Goal: Task Accomplishment & Management: Manage account settings

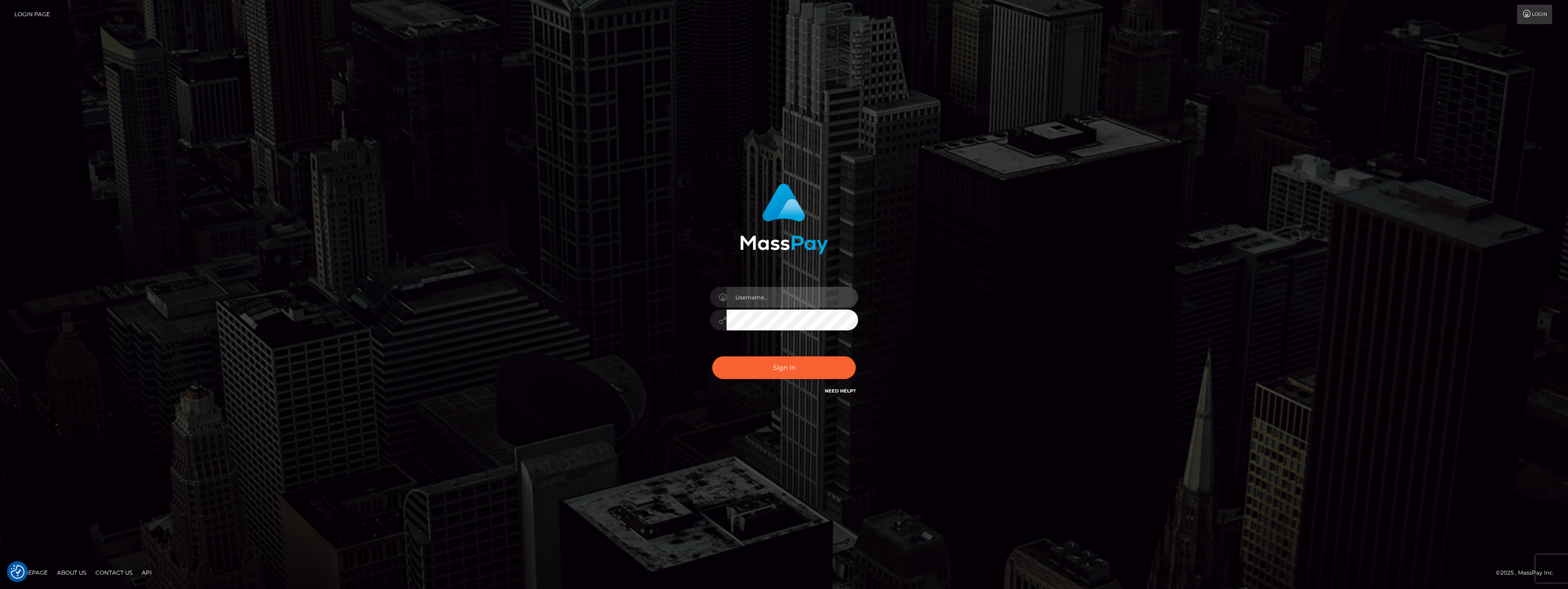
click at [752, 297] on input "text" at bounding box center [793, 297] width 131 height 21
type input "[EMAIL_ADDRESS][DOMAIN_NAME]"
click at [790, 362] on button "Sign in" at bounding box center [784, 367] width 144 height 23
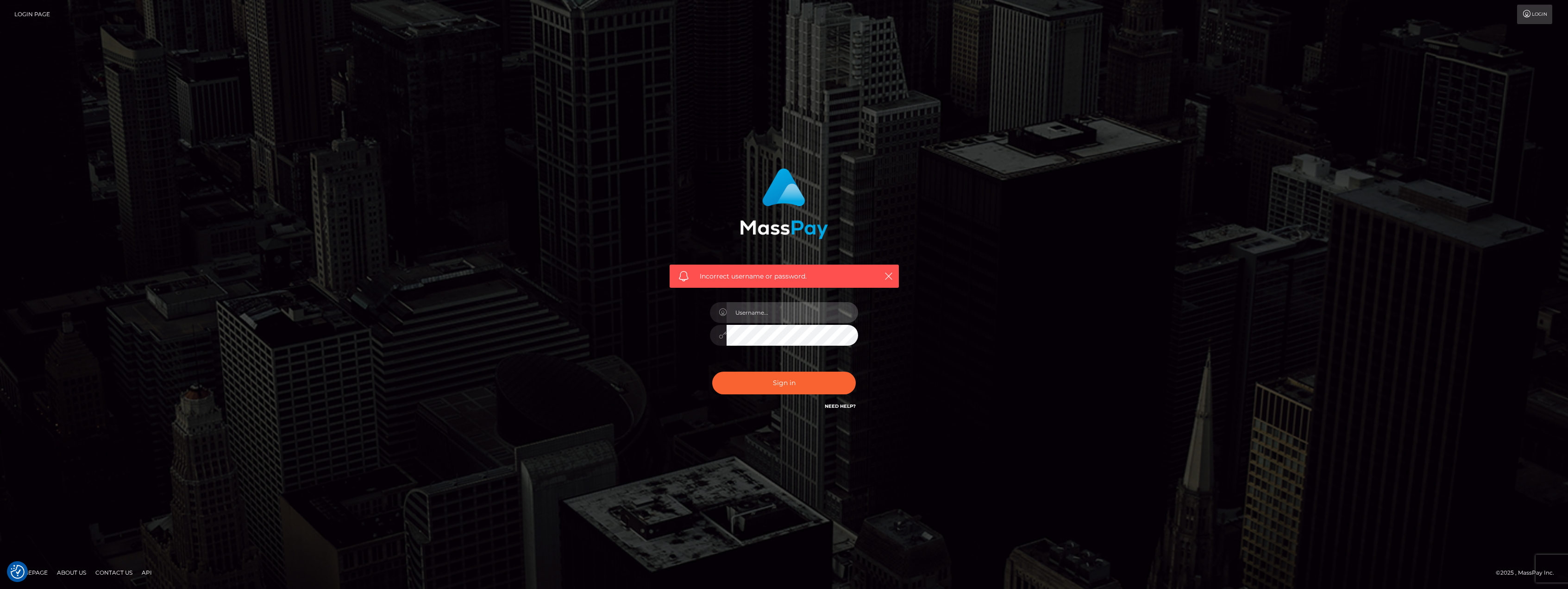
click at [765, 313] on input "text" at bounding box center [793, 312] width 131 height 21
type input "[EMAIL_ADDRESS][DOMAIN_NAME]"
click at [805, 383] on button "Sign in" at bounding box center [784, 383] width 144 height 23
click at [757, 318] on input "text" at bounding box center [793, 312] width 131 height 21
type input "[EMAIL_ADDRESS][DOMAIN_NAME]"
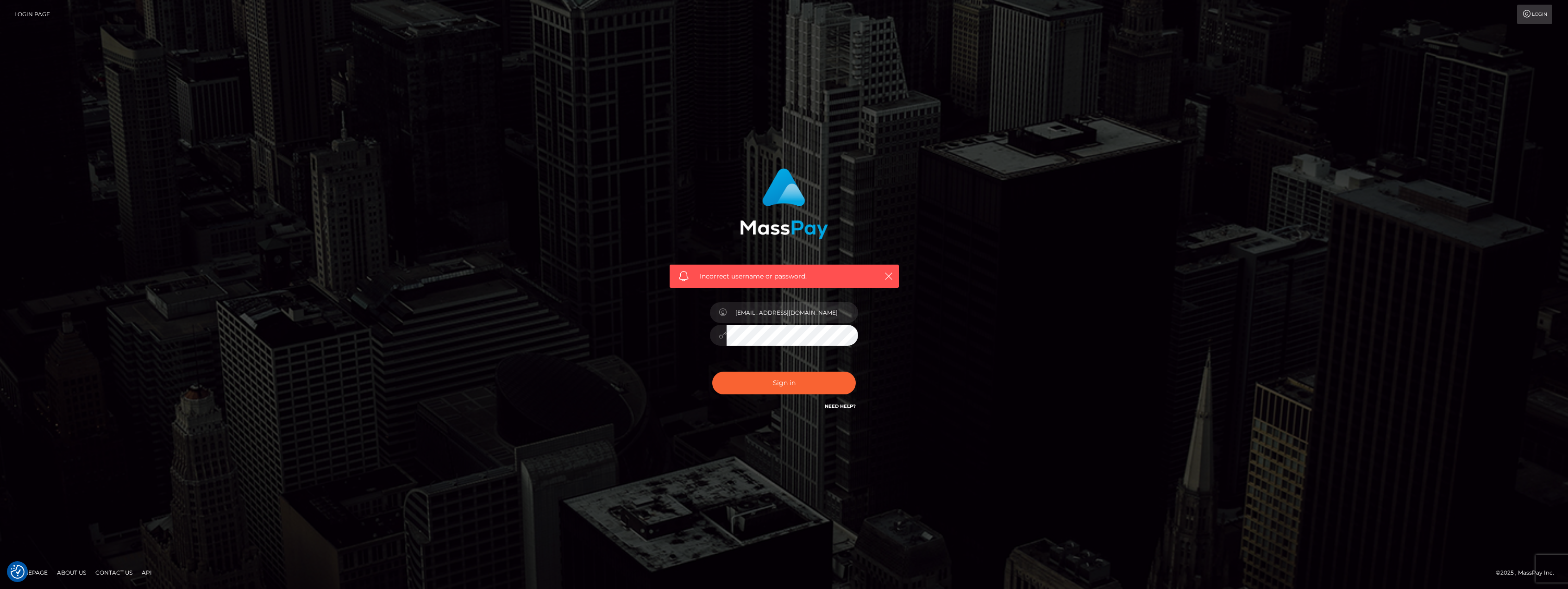
click at [716, 330] on div at bounding box center [783, 334] width 148 height 18
click at [744, 386] on button "Sign in" at bounding box center [784, 383] width 144 height 23
click at [763, 313] on input "text" at bounding box center [793, 312] width 131 height 21
type input "[EMAIL_ADDRESS][DOMAIN_NAME]"
click at [674, 410] on div "Incorrect username or password. zzztwitterrp@gmail.com" at bounding box center [784, 290] width 243 height 257
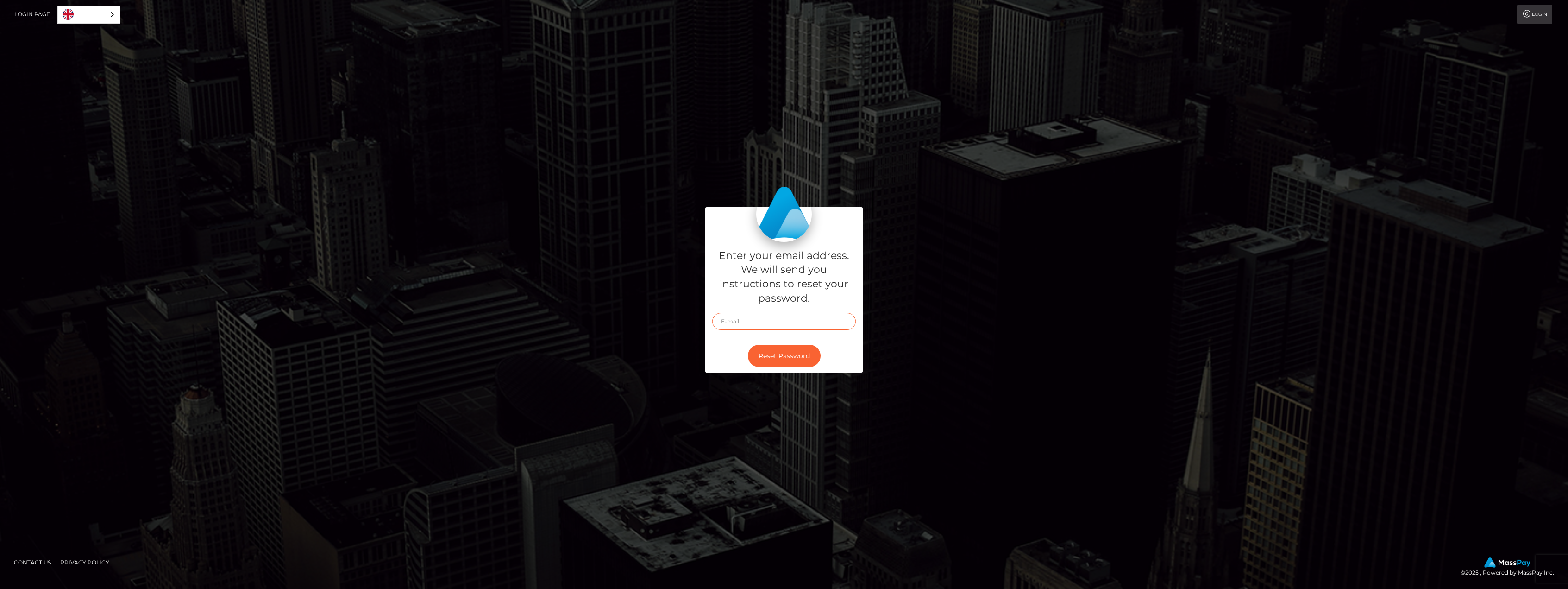
click at [761, 319] on input "text" at bounding box center [784, 322] width 144 height 17
type input "[EMAIL_ADDRESS][DOMAIN_NAME]"
click at [782, 361] on button "Reset Password" at bounding box center [784, 356] width 72 height 23
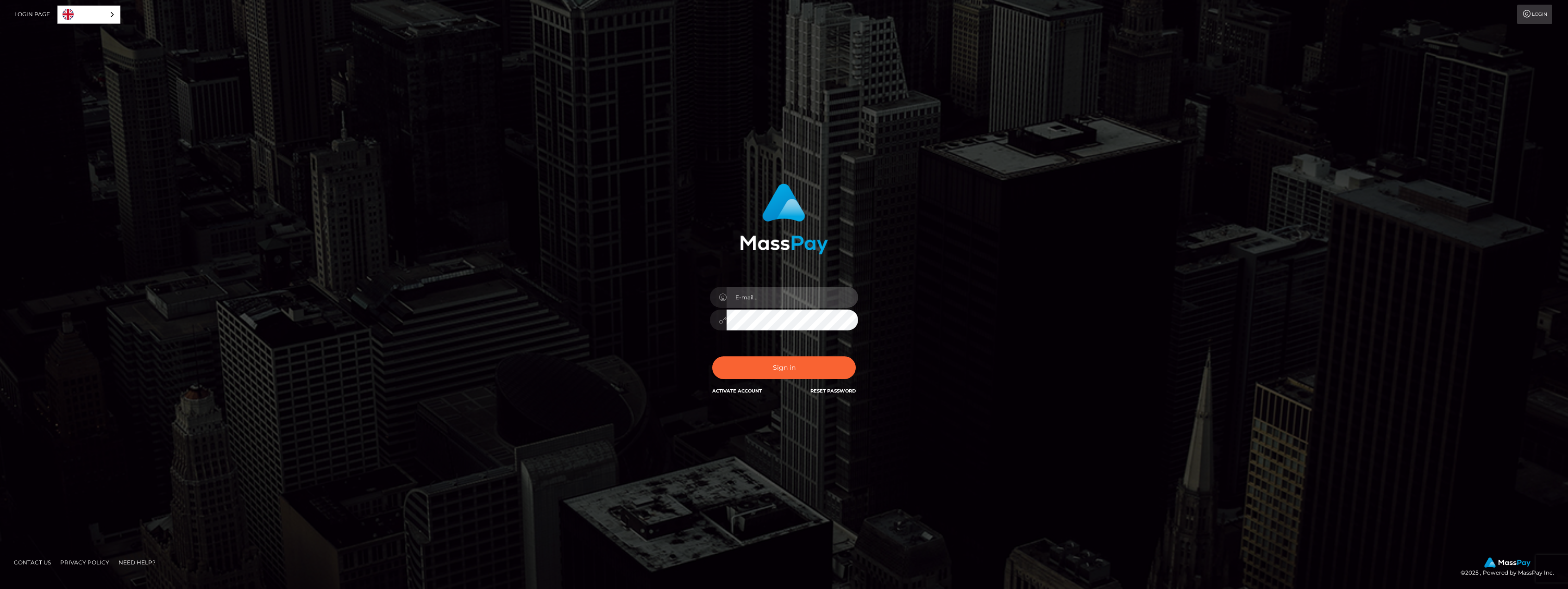
type input "[EMAIL_ADDRESS][DOMAIN_NAME]"
click at [713, 320] on div at bounding box center [783, 319] width 148 height 18
click at [737, 365] on button "Sign in" at bounding box center [784, 367] width 144 height 23
